Goal: Task Accomplishment & Management: Manage account settings

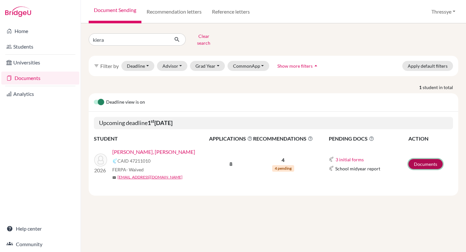
click at [431, 159] on link "Documents" at bounding box center [425, 164] width 34 height 10
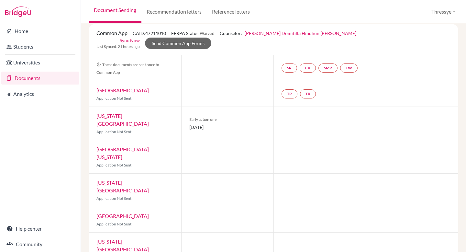
scroll to position [32, 0]
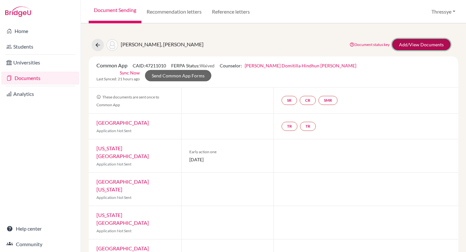
click at [432, 47] on link "Add/View Documents" at bounding box center [421, 44] width 58 height 11
